Goal: Entertainment & Leisure: Browse casually

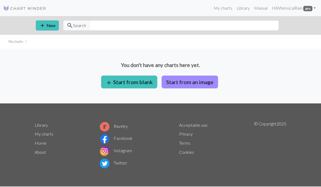
click at [177, 78] on button "Start from an image" at bounding box center [189, 82] width 56 height 13
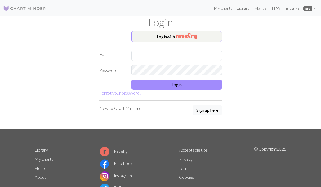
click at [20, 10] on img at bounding box center [24, 8] width 43 height 6
click at [145, 34] on button "Login with" at bounding box center [176, 36] width 90 height 11
click at [165, 37] on button "Login with" at bounding box center [176, 36] width 90 height 11
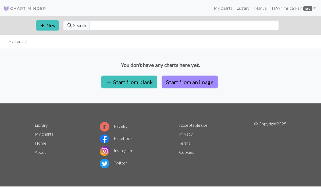
click at [290, 8] on link "Hi WhimsicalRain pro" at bounding box center [293, 8] width 48 height 11
click at [299, 23] on link "Account settings" at bounding box center [295, 22] width 35 height 11
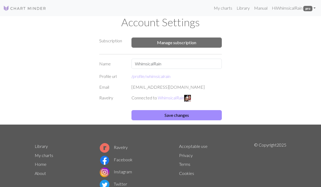
click at [276, 81] on div "Subscription Manage subscription Name WhimsicalRain Profile url /profile/ whims…" at bounding box center [160, 78] width 258 height 94
click at [35, 11] on img at bounding box center [24, 8] width 43 height 6
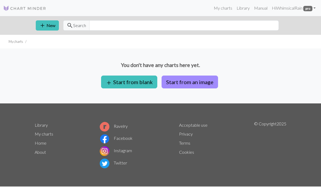
click at [113, 128] on link "Ravelry" at bounding box center [114, 126] width 28 height 5
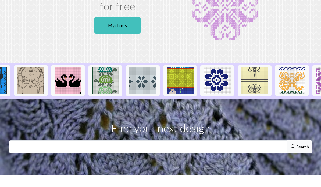
scroll to position [0, 473]
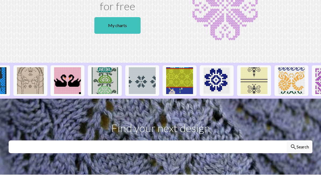
click at [223, 85] on img at bounding box center [216, 80] width 27 height 27
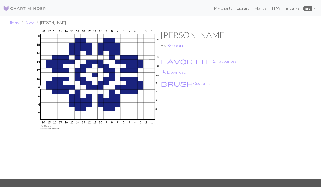
click at [31, 9] on img at bounding box center [24, 8] width 43 height 6
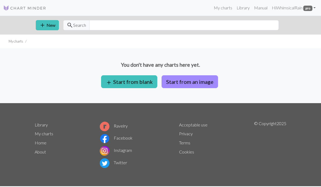
click at [38, 7] on img at bounding box center [24, 8] width 43 height 6
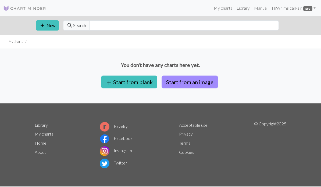
click at [247, 9] on link "Library" at bounding box center [242, 8] width 17 height 11
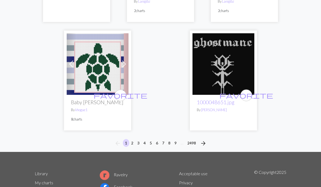
scroll to position [1762, 0]
click at [133, 139] on button "2" at bounding box center [132, 143] width 6 height 8
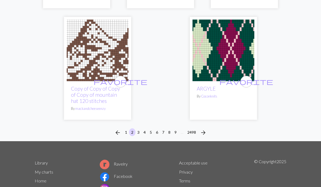
scroll to position [1824, 0]
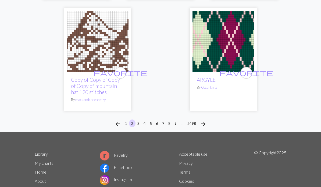
click at [139, 120] on button "3" at bounding box center [138, 124] width 6 height 8
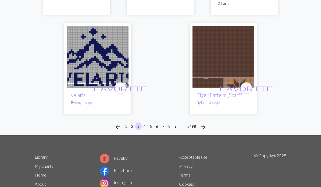
scroll to position [1832, 0]
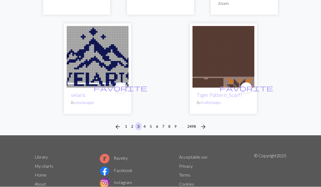
click at [143, 123] on button "4" at bounding box center [144, 127] width 6 height 8
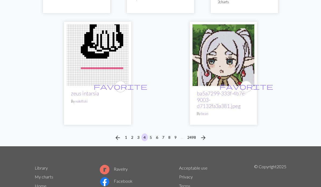
scroll to position [1823, 0]
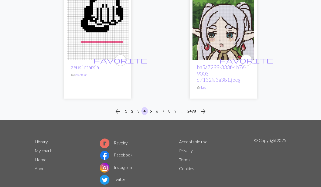
click at [153, 112] on li "5" at bounding box center [151, 112] width 6 height 9
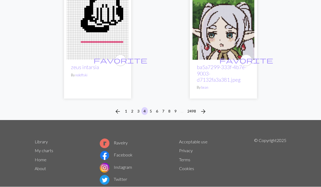
click at [151, 115] on button "5" at bounding box center [150, 112] width 6 height 8
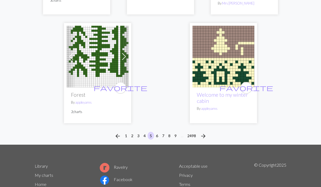
scroll to position [1789, 0]
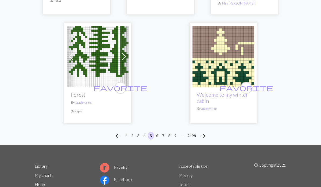
click at [158, 132] on button "6" at bounding box center [157, 136] width 6 height 8
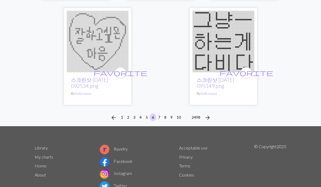
scroll to position [1833, 0]
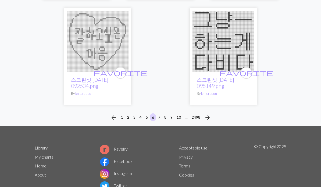
click at [198, 115] on button "2498" at bounding box center [195, 118] width 13 height 8
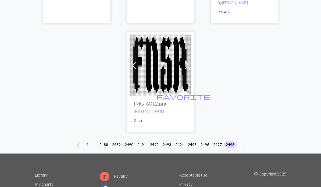
scroll to position [1005, 0]
click at [213, 141] on button "2497" at bounding box center [217, 145] width 13 height 8
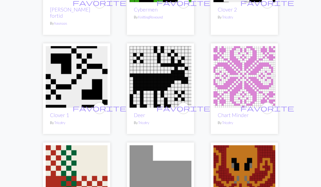
scroll to position [1359, 0]
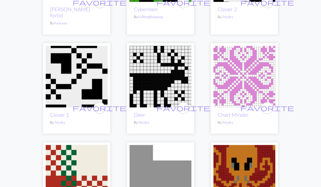
click at [240, 112] on link "Chart Minder" at bounding box center [232, 115] width 31 height 6
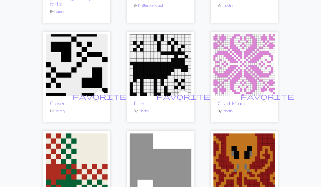
scroll to position [1371, 0]
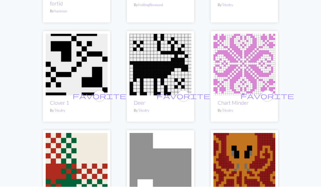
click at [250, 58] on img at bounding box center [244, 65] width 62 height 62
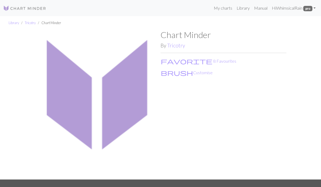
click at [183, 74] on button "brush Customise" at bounding box center [186, 72] width 52 height 7
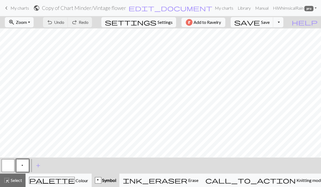
click at [166, 21] on span "Settings" at bounding box center [164, 22] width 15 height 6
select select "aran"
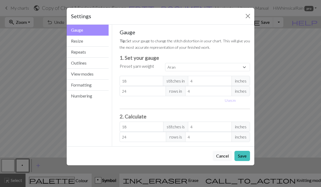
click at [223, 157] on button "Cancel" at bounding box center [222, 156] width 20 height 10
